Goal: Task Accomplishment & Management: Complete application form

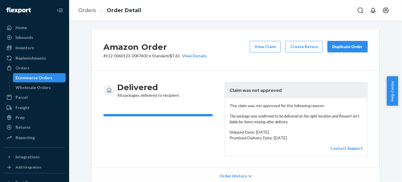
click at [362, 48] on button "Duplicate Order" at bounding box center [347, 47] width 40 height 12
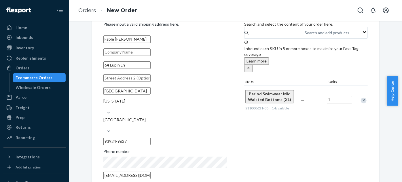
click at [164, 41] on div "Fable Moncure 64 Lupin Ln Carmel Valley California United States 93924-9637 Pho…" at bounding box center [164, 107] width 123 height 148
click at [150, 171] on input "kld6jv4y5j8sg0y@marketplace.amazon.com" at bounding box center [126, 174] width 47 height 7
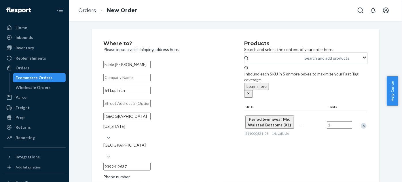
click at [150, 65] on input "Fable [PERSON_NAME]" at bounding box center [126, 64] width 47 height 7
click at [150, 94] on input "64 Lupin Ln" at bounding box center [126, 90] width 47 height 7
click at [150, 120] on input "[GEOGRAPHIC_DATA]" at bounding box center [126, 115] width 47 height 7
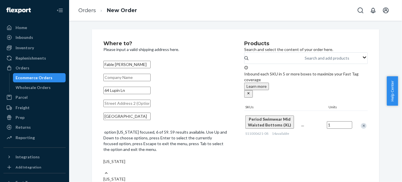
click at [173, 159] on div "[US_STATE]" at bounding box center [164, 162] width 123 height 6
click at [104, 164] on input "option California focused, 6 of 59. 59 results available. Use Up and Down to ch…" at bounding box center [103, 167] width 1 height 6
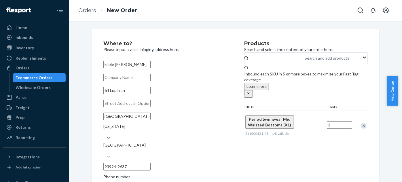
click at [266, 122] on span "Period Swimwear Mid Waisted Bottoms (XL)" at bounding box center [269, 122] width 43 height 11
click at [249, 92] on icon "close" at bounding box center [248, 93] width 2 height 2
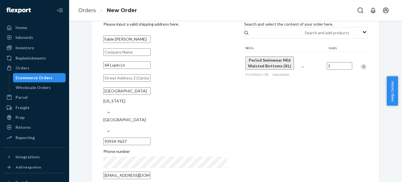
scroll to position [0, 0]
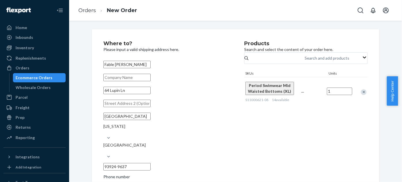
click at [331, 95] on input "1" at bounding box center [339, 90] width 25 height 7
type input "1"
click at [293, 137] on div "Products Search and select the content of your order here. Search and add produ…" at bounding box center [305, 124] width 123 height 167
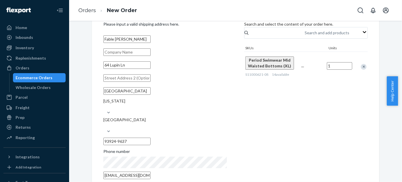
click at [170, 148] on div "Phone number" at bounding box center [164, 152] width 123 height 8
click at [150, 171] on input "kld6jv4y5j8sg0y@marketplace.amazon.com" at bounding box center [126, 174] width 47 height 7
click at [361, 69] on div "Remove Item" at bounding box center [363, 67] width 6 height 6
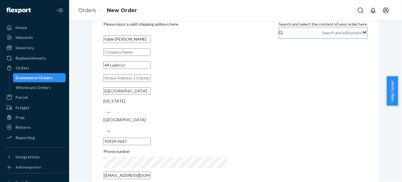
click at [322, 36] on div "Search and add products" at bounding box center [344, 33] width 45 height 6
click at [322, 36] on input "Search and add products" at bounding box center [322, 33] width 1 height 6
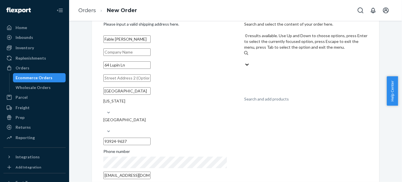
paste input "S11000621-08"
type input "S11000621-08"
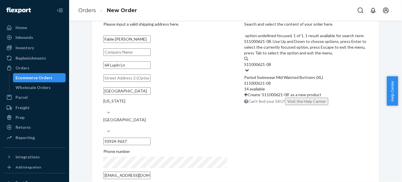
click at [269, 75] on div "Period Swimwear Mid Waisted Bottoms (XL)" at bounding box center [305, 78] width 123 height 6
click at [269, 62] on input "S11000621-08" at bounding box center [257, 65] width 27 height 6
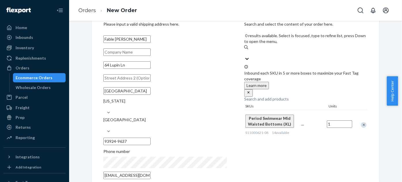
scroll to position [0, 0]
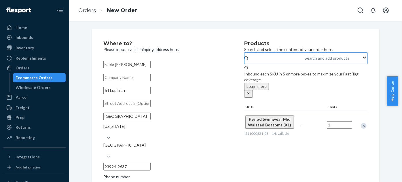
click at [150, 68] on input "Fable [PERSON_NAME]" at bounding box center [126, 64] width 47 height 7
click at [150, 79] on input "text" at bounding box center [126, 77] width 47 height 7
click at [168, 89] on div "Fable Moncure 64 Lupin Ln Carmel Valley California United States 93924-9637 Pho…" at bounding box center [164, 133] width 123 height 148
click at [150, 107] on input "text" at bounding box center [126, 103] width 47 height 7
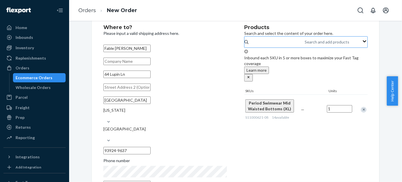
scroll to position [25, 0]
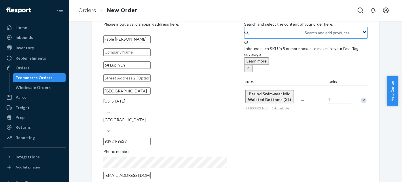
click at [254, 140] on div "Products Search and select the content of your order here. Search and add produ…" at bounding box center [305, 99] width 123 height 167
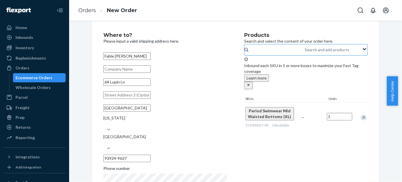
scroll to position [0, 0]
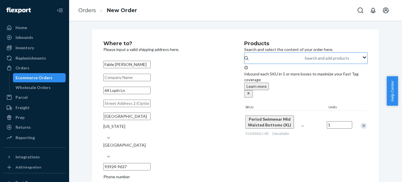
click at [126, 7] on li "New Order" at bounding box center [116, 11] width 41 height 8
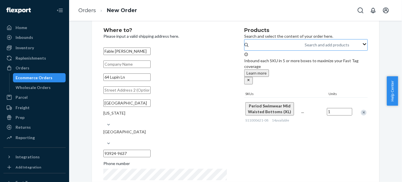
scroll to position [25, 0]
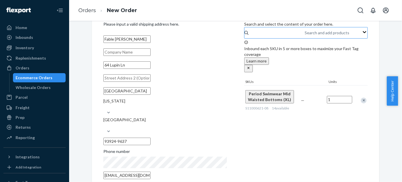
click at [87, 6] on ol "Orders New Order" at bounding box center [108, 10] width 68 height 17
click at [86, 10] on link "Orders" at bounding box center [87, 10] width 18 height 6
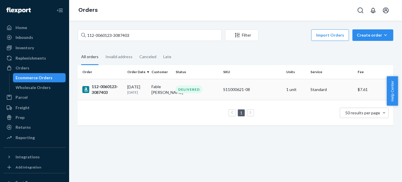
click at [98, 86] on div "112-0060123-3087403" at bounding box center [102, 90] width 40 height 12
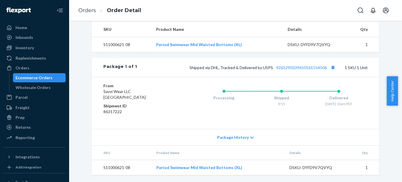
scroll to position [164, 0]
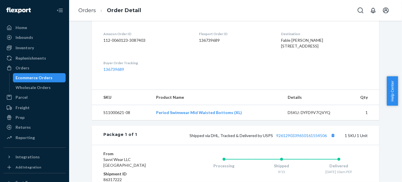
click at [286, 39] on span "Fable [PERSON_NAME] [STREET_ADDRESS]" at bounding box center [302, 43] width 42 height 11
copy span "Fable [PERSON_NAME]"
click at [95, 4] on ol "Orders Order Detail" at bounding box center [110, 10] width 72 height 17
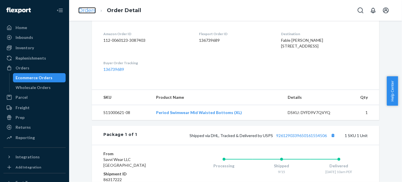
click at [93, 9] on link "Orders" at bounding box center [87, 10] width 18 height 6
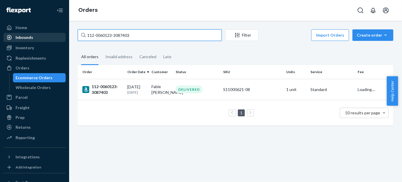
drag, startPoint x: 136, startPoint y: 37, endPoint x: 44, endPoint y: 41, distance: 92.2
click at [45, 41] on div "Home Inbounds Shipping Plans Problems Inventory Products Replenishments Orders …" at bounding box center [201, 91] width 402 height 182
paste input "Fable [PERSON_NAME]"
type input "Fable [PERSON_NAME]"
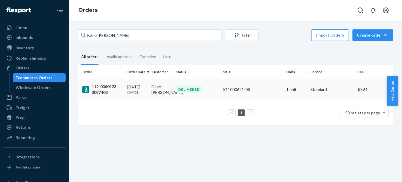
click at [131, 86] on div "09/15/2025 8 days ago" at bounding box center [137, 89] width 20 height 11
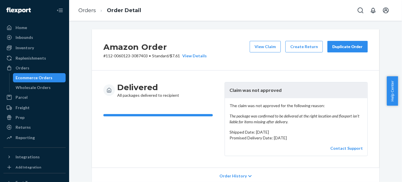
click at [352, 45] on div "Duplicate Order" at bounding box center [347, 47] width 30 height 6
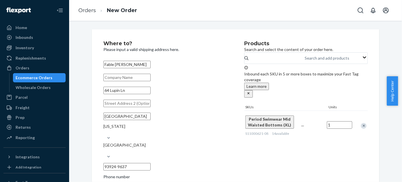
scroll to position [25, 0]
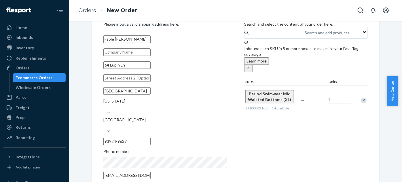
click at [150, 171] on input "kld6jv4y5j8sg0y@marketplace.amazon.com" at bounding box center [126, 174] width 47 height 7
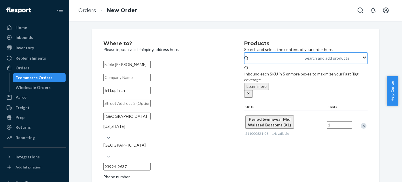
click at [305, 61] on div "Search and add products" at bounding box center [327, 58] width 45 height 6
click at [305, 61] on input "Search and add products" at bounding box center [305, 58] width 1 height 6
click at [276, 84] on div "Inbound each SKU in 5 or more boxes to maximize your Fast Tag coverage Learn mo…" at bounding box center [305, 81] width 123 height 32
click at [250, 91] on icon "close" at bounding box center [248, 93] width 4 height 4
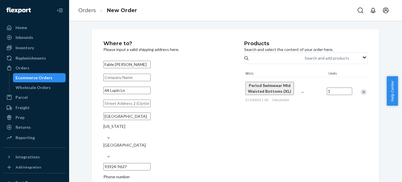
click at [146, 94] on input "64 Lupin Ln" at bounding box center [126, 90] width 47 height 7
drag, startPoint x: 139, startPoint y: 97, endPoint x: 30, endPoint y: 99, distance: 108.2
click at [32, 100] on div "Home Inbounds Shipping Plans Problems Inventory Products Replenishments Orders …" at bounding box center [201, 91] width 402 height 182
paste input "UPIN LN"
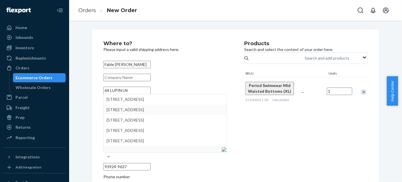
type input "64 LUPIN LN"
click at [240, 128] on div "Where to? Please input a valid shipping address here. Fable Moncure 64 LUPIN LN…" at bounding box center [173, 124] width 141 height 167
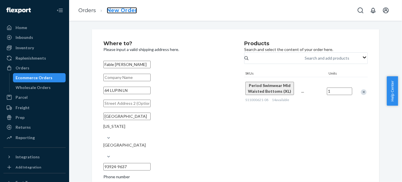
click at [132, 10] on link "New Order" at bounding box center [122, 10] width 30 height 6
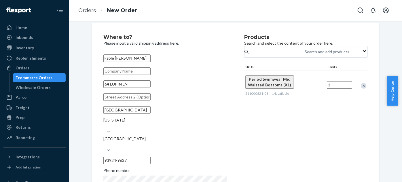
scroll to position [25, 0]
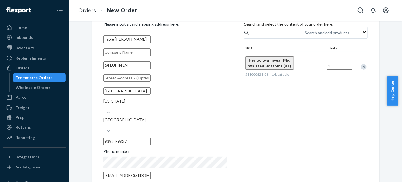
click at [89, 14] on ol "Orders New Order" at bounding box center [108, 10] width 68 height 17
click at [89, 11] on link "Orders" at bounding box center [87, 10] width 18 height 6
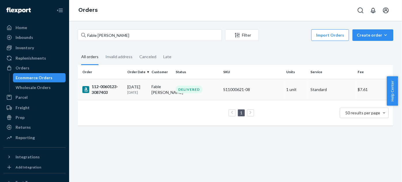
click at [131, 89] on div "09/15/2025 8 days ago" at bounding box center [137, 89] width 20 height 11
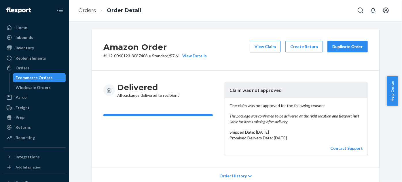
click at [343, 46] on div "Duplicate Order" at bounding box center [347, 47] width 30 height 6
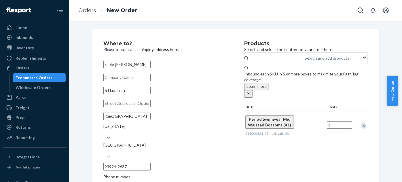
scroll to position [25, 0]
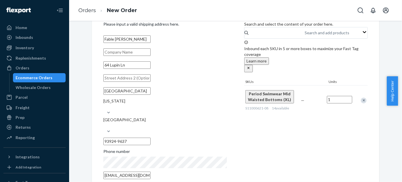
click at [336, 96] on input "1" at bounding box center [339, 99] width 25 height 7
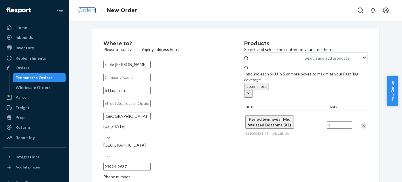
click at [82, 10] on link "Orders" at bounding box center [87, 10] width 18 height 6
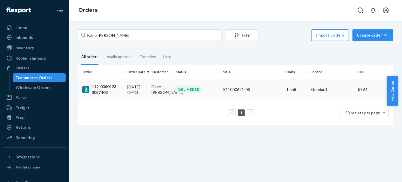
click at [132, 86] on div "09/15/2025 8 days ago" at bounding box center [137, 89] width 20 height 11
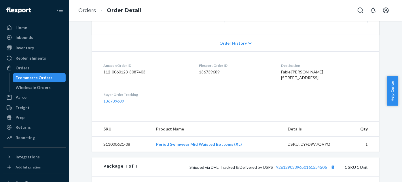
scroll to position [131, 0]
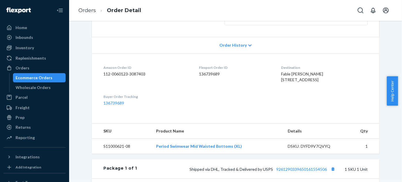
click at [295, 72] on span "Fable [PERSON_NAME] [STREET_ADDRESS]" at bounding box center [302, 76] width 42 height 11
copy span "Fable [PERSON_NAME]"
click at [283, 79] on span "Fable [PERSON_NAME] [STREET_ADDRESS]" at bounding box center [302, 76] width 42 height 11
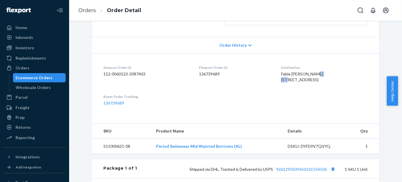
click at [283, 79] on span "Fable [PERSON_NAME] [STREET_ADDRESS]" at bounding box center [302, 76] width 42 height 11
copy span "64 Lupin Ln"
drag, startPoint x: 294, startPoint y: 84, endPoint x: 266, endPoint y: 87, distance: 28.3
click at [266, 87] on dl "Amazon Order ID 112-0060123-3087403 Flexport Order ID 136739689 Destination Fab…" at bounding box center [235, 85] width 287 height 64
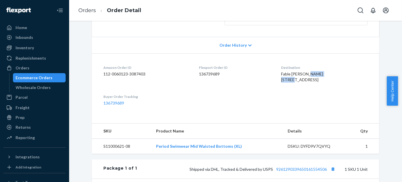
copy span "[GEOGRAPHIC_DATA]"
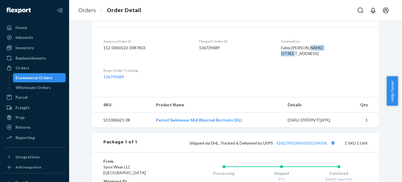
drag, startPoint x: 303, startPoint y: 60, endPoint x: 325, endPoint y: 58, distance: 21.6
click at [323, 56] on span "Fable [PERSON_NAME] [STREET_ADDRESS]" at bounding box center [302, 50] width 42 height 11
copy span "93924-9637"
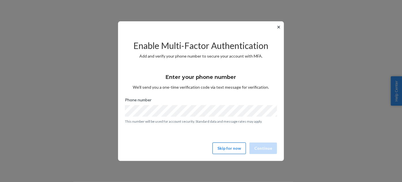
click at [230, 146] on button "Skip for now" at bounding box center [228, 148] width 33 height 12
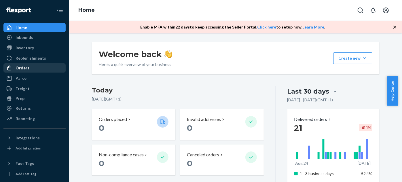
drag, startPoint x: 28, startPoint y: 68, endPoint x: 33, endPoint y: 69, distance: 4.6
click at [28, 68] on div "Orders" at bounding box center [34, 68] width 61 height 8
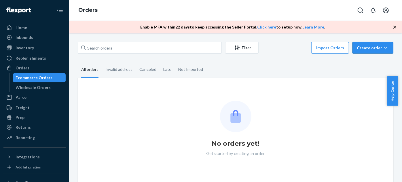
click at [361, 47] on div "Create order" at bounding box center [372, 48] width 32 height 6
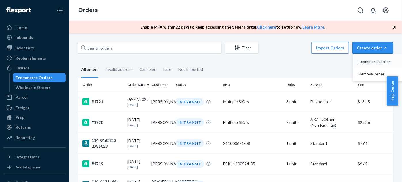
click at [375, 64] on span "Ecommerce order" at bounding box center [376, 62] width 36 height 4
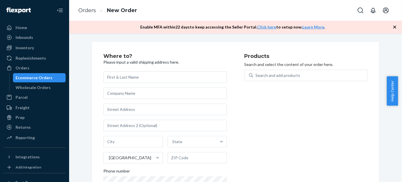
click at [395, 26] on icon "button" at bounding box center [394, 27] width 3 height 3
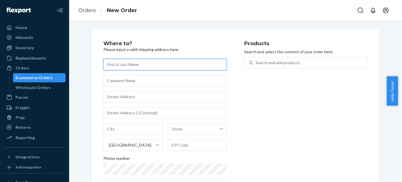
click at [150, 66] on input "text" at bounding box center [164, 65] width 123 height 12
paste input "Fable [PERSON_NAME]"
type input "Fable [PERSON_NAME]"
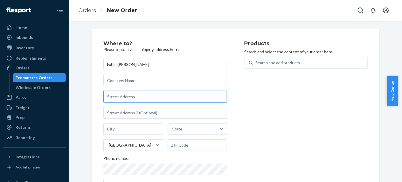
click at [120, 96] on input "text" at bounding box center [164, 97] width 123 height 12
paste input "64 Lupin Ln"
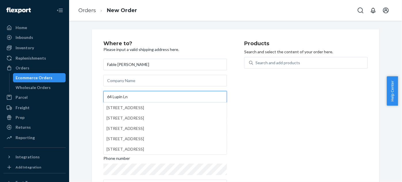
type input "64 Lupin Ln"
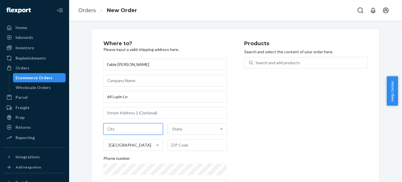
click at [142, 126] on input "text" at bounding box center [133, 129] width 60 height 12
paste input "[GEOGRAPHIC_DATA]"
type input "[GEOGRAPHIC_DATA]"
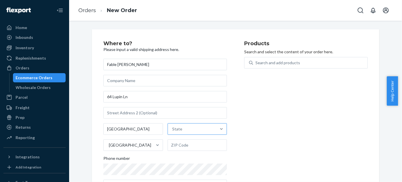
click at [196, 129] on div "State" at bounding box center [192, 129] width 49 height 12
click at [173, 129] on input "State" at bounding box center [172, 129] width 1 height 6
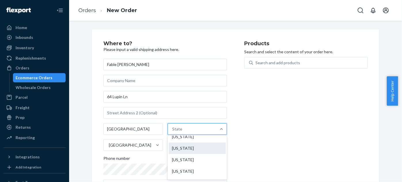
click at [193, 148] on div "[US_STATE]" at bounding box center [197, 148] width 57 height 12
click at [173, 132] on input "option [US_STATE] focused, 6 of 59. 59 results available. Use Up and Down to ch…" at bounding box center [172, 129] width 1 height 6
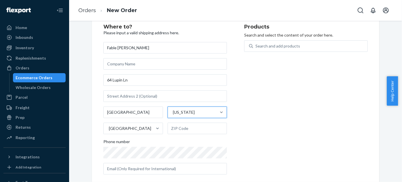
scroll to position [25, 0]
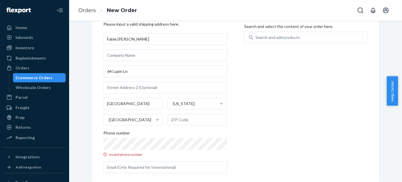
click at [92, 144] on div "Where to? Please input a valid shipping address here. Fable [PERSON_NAME] [STRE…" at bounding box center [235, 96] width 287 height 185
click at [235, 129] on div "Where to? Please input a valid shipping address here. Fable [PERSON_NAME] [STRE…" at bounding box center [173, 97] width 141 height 162
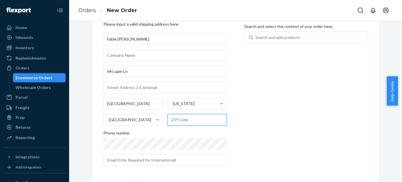
click at [183, 122] on input "text" at bounding box center [197, 120] width 60 height 12
paste input "93924-9637"
type input "93924-9637"
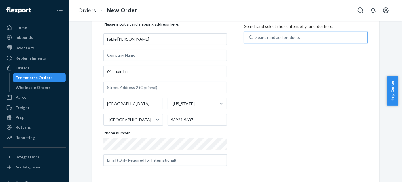
click at [274, 38] on div "Search and add products" at bounding box center [277, 38] width 45 height 6
click at [256, 38] on input "0 results available. Use Up and Down to choose options, press Enter to select t…" at bounding box center [255, 38] width 1 height 6
paste input "S11000621-08"
type input "S11000621-08"
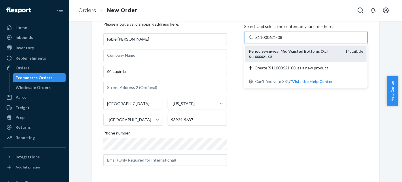
click at [285, 56] on div "S11000621 - 08" at bounding box center [295, 56] width 92 height 5
click at [283, 40] on input "S11000621-08" at bounding box center [268, 38] width 27 height 6
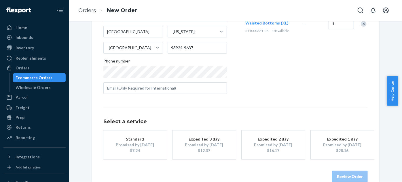
scroll to position [109, 0]
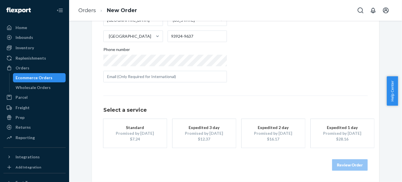
click at [140, 138] on div "$7.24" at bounding box center [135, 139] width 46 height 6
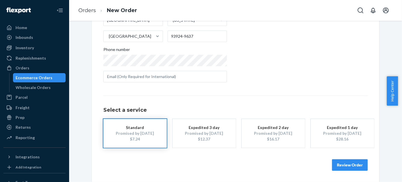
click at [347, 169] on button "Review Order" at bounding box center [350, 165] width 36 height 12
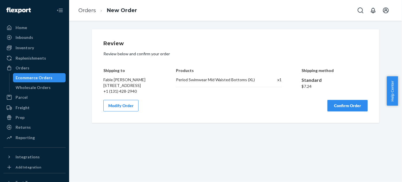
click at [330, 111] on button "Confirm Order" at bounding box center [347, 106] width 40 height 12
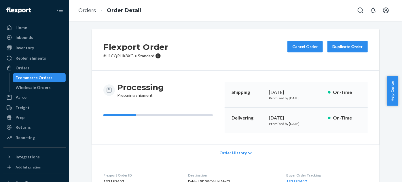
click at [117, 58] on p "# H1CQRHK3XG • Standard" at bounding box center [135, 56] width 65 height 6
copy p "H1CQRHK3XG"
